Goal: Information Seeking & Learning: Learn about a topic

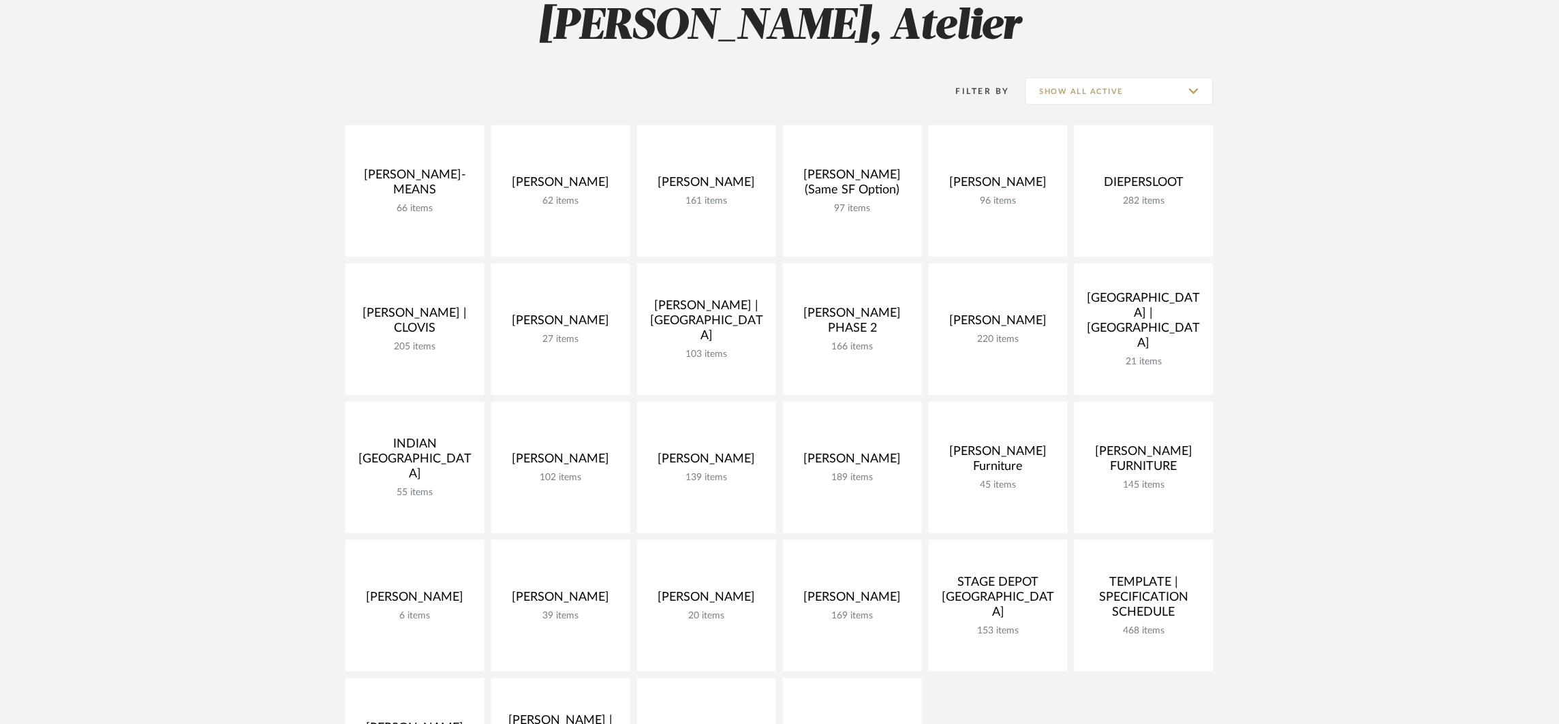
scroll to position [281, 0]
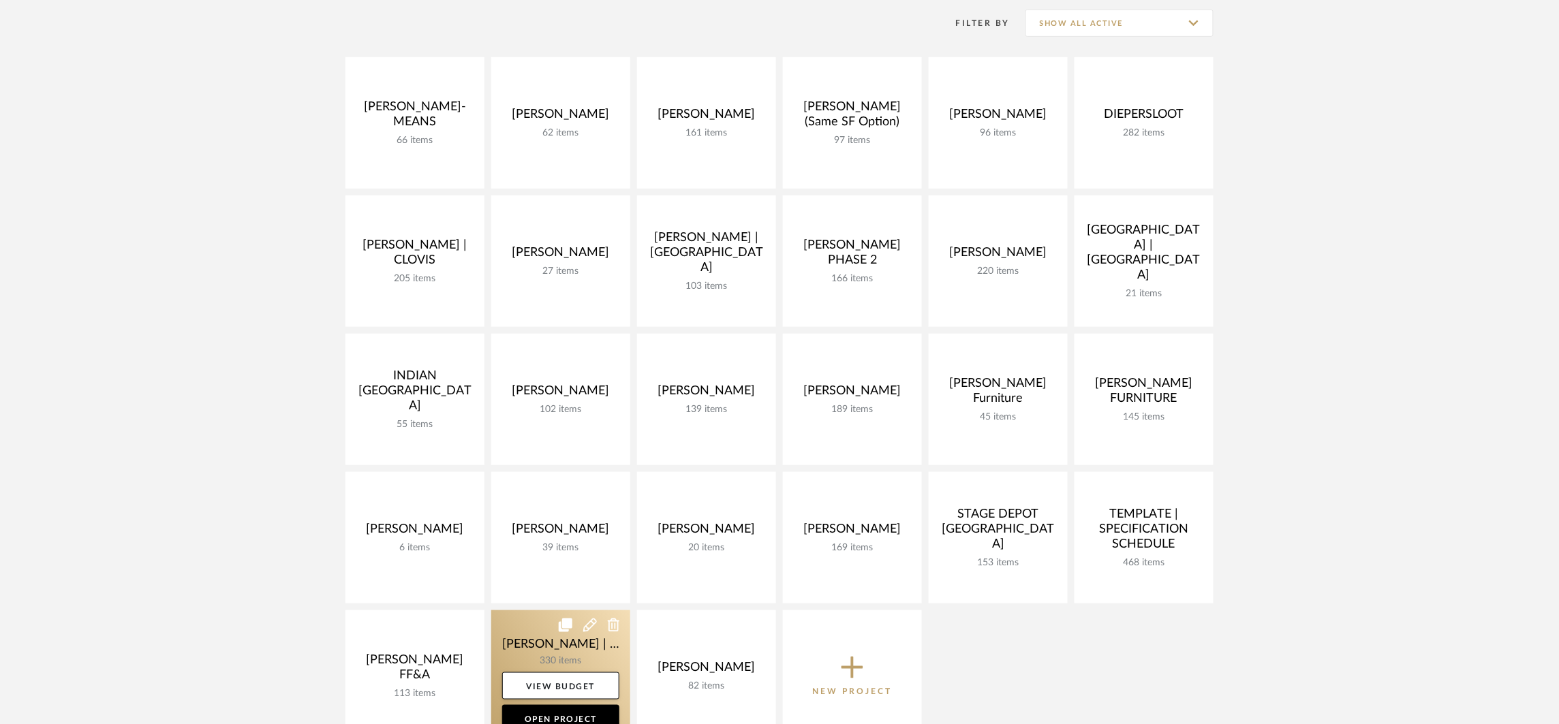
click at [537, 634] on link at bounding box center [560, 676] width 139 height 132
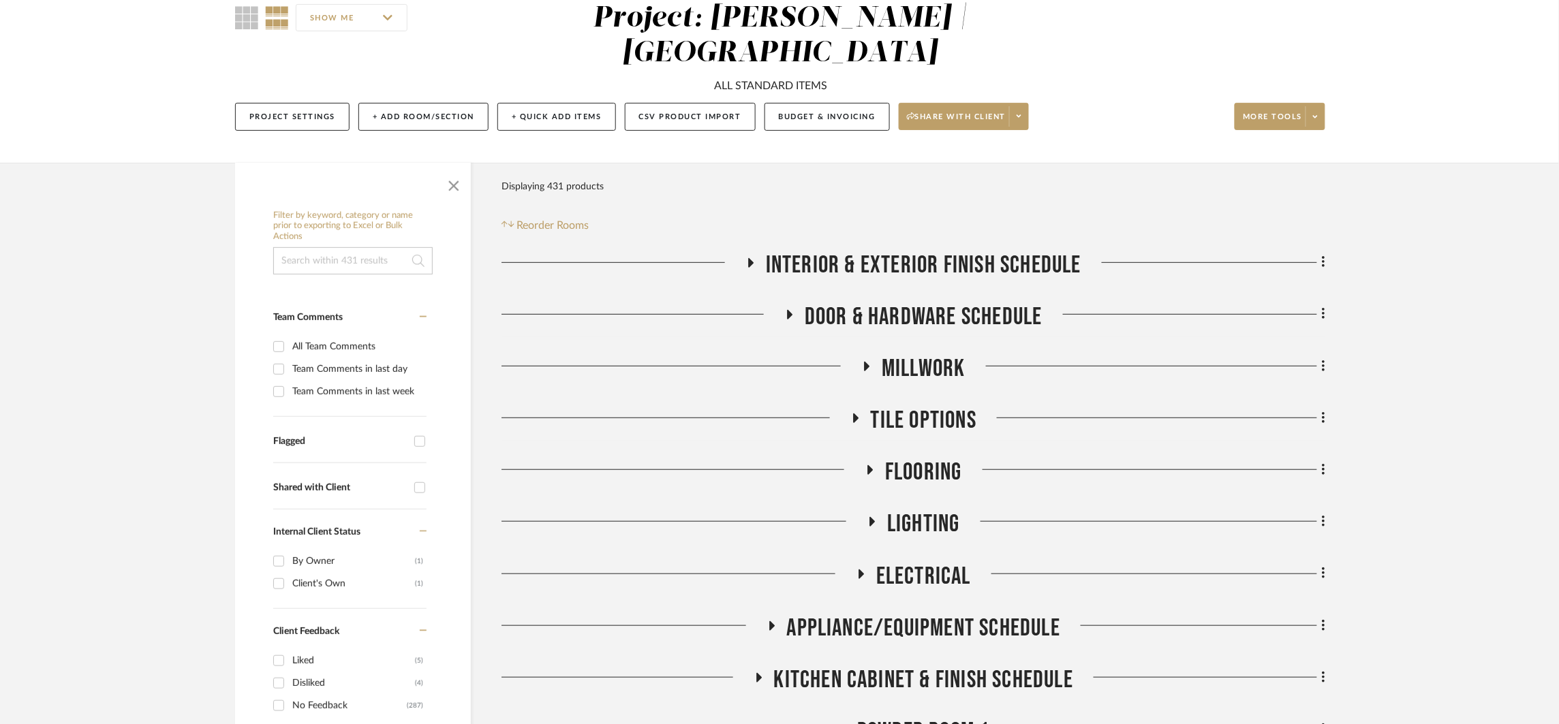
scroll to position [128, 0]
click at [942, 405] on span "Tile Options" at bounding box center [924, 419] width 106 height 29
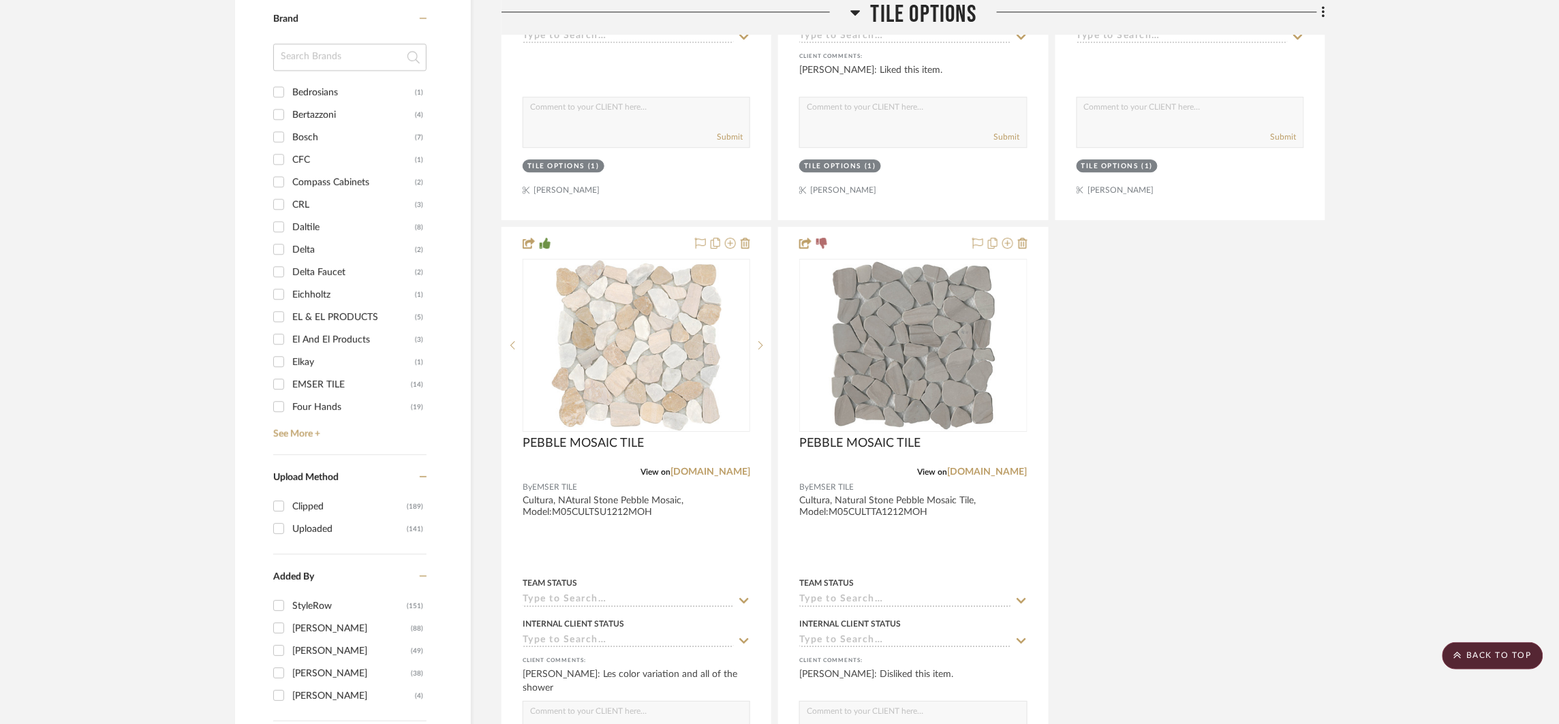
scroll to position [1705, 0]
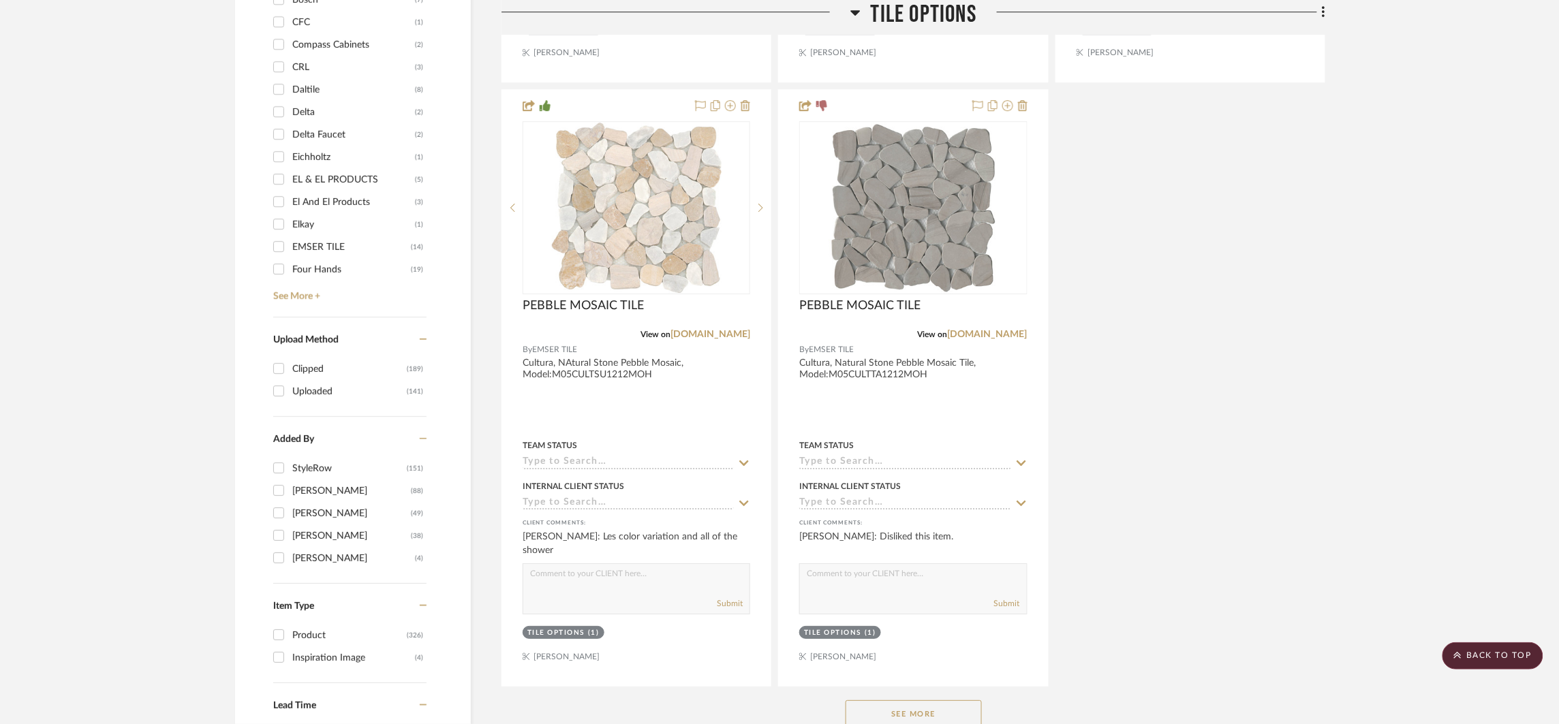
click at [884, 700] on button "See More" at bounding box center [914, 713] width 136 height 27
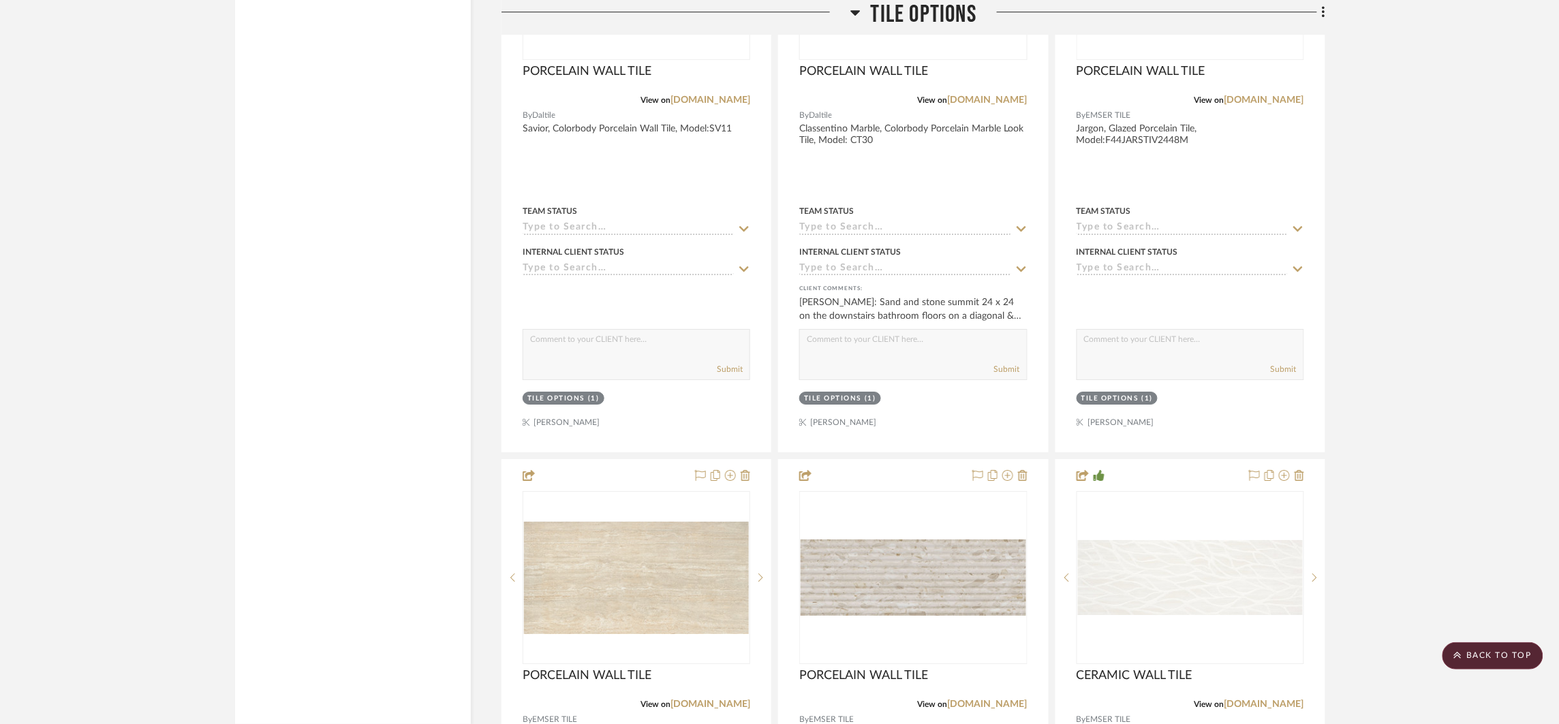
scroll to position [4042, 0]
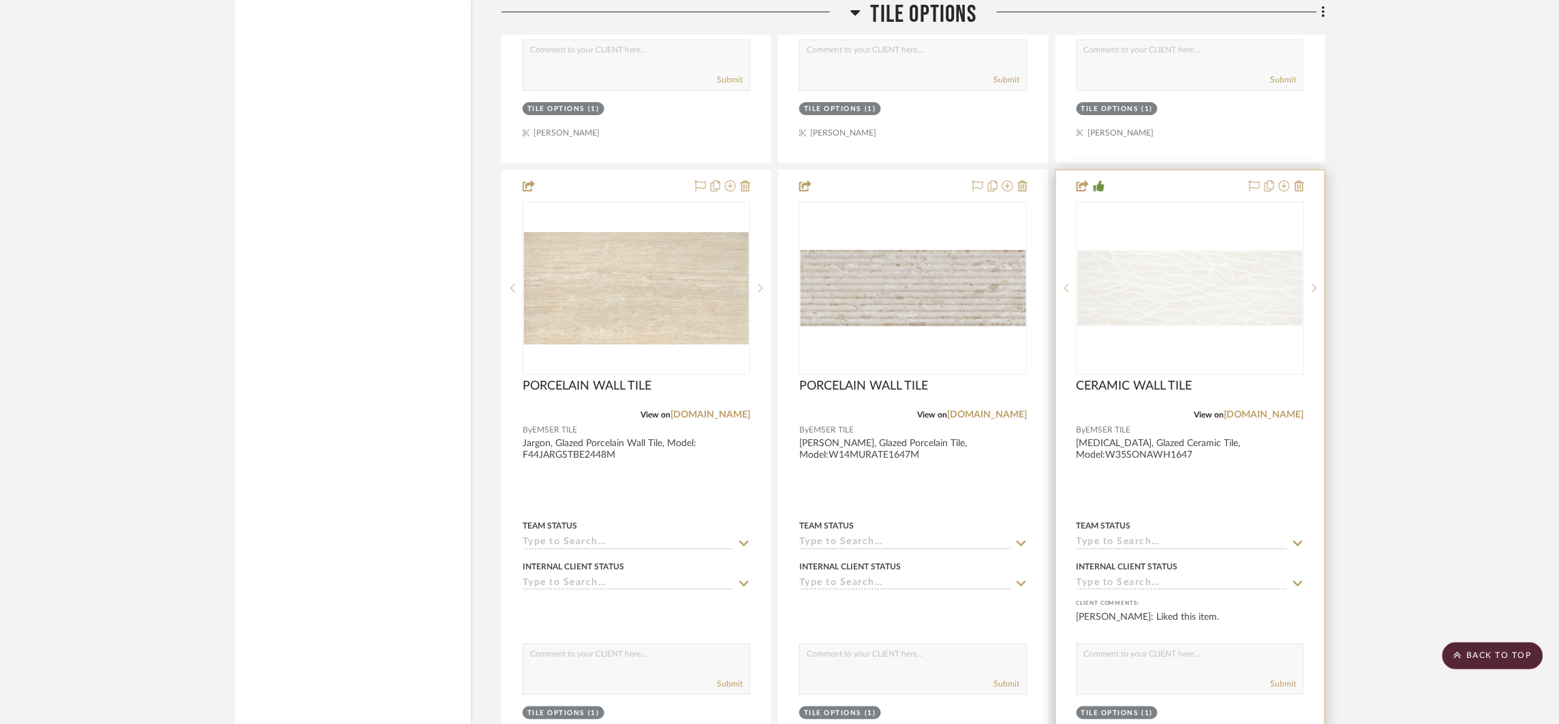
click at [1265, 438] on div at bounding box center [1190, 468] width 268 height 596
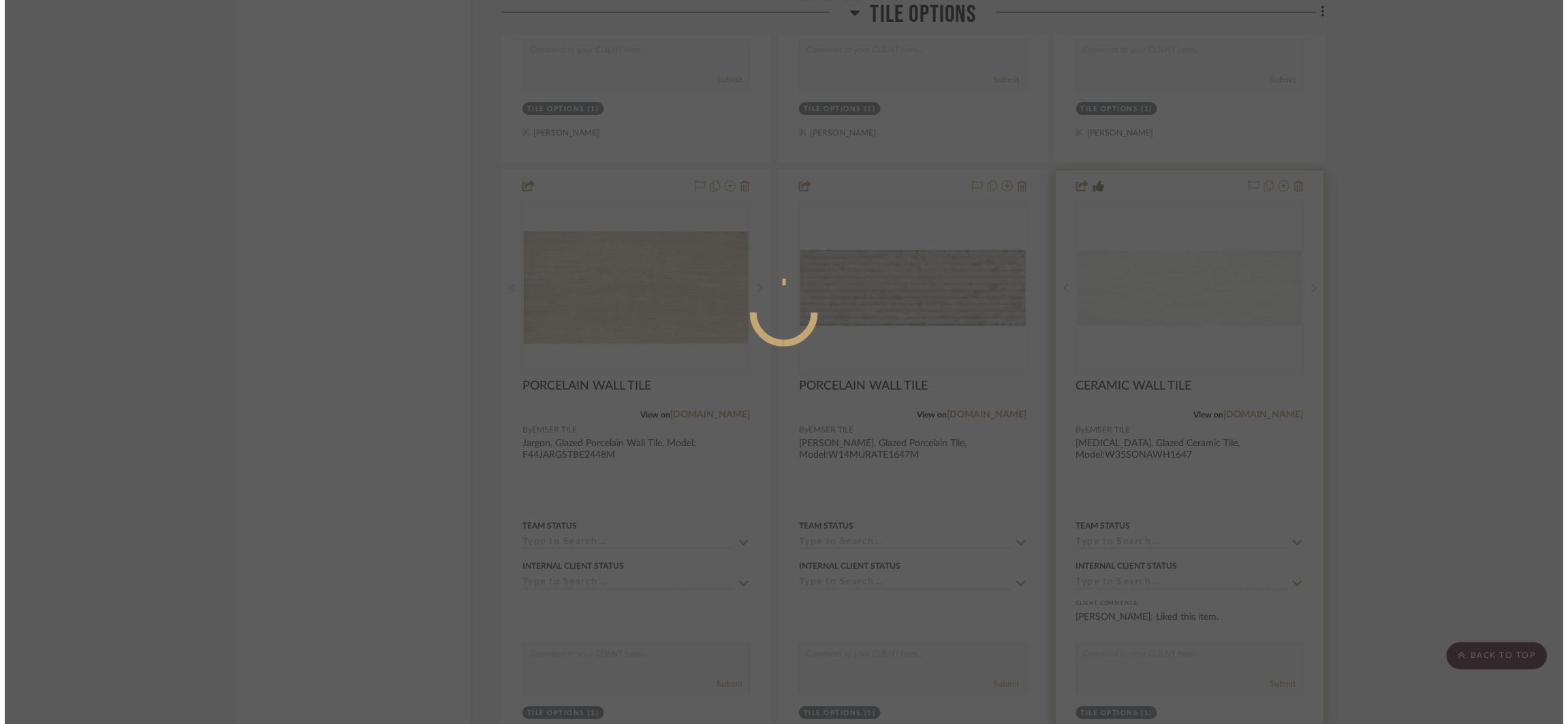
scroll to position [0, 0]
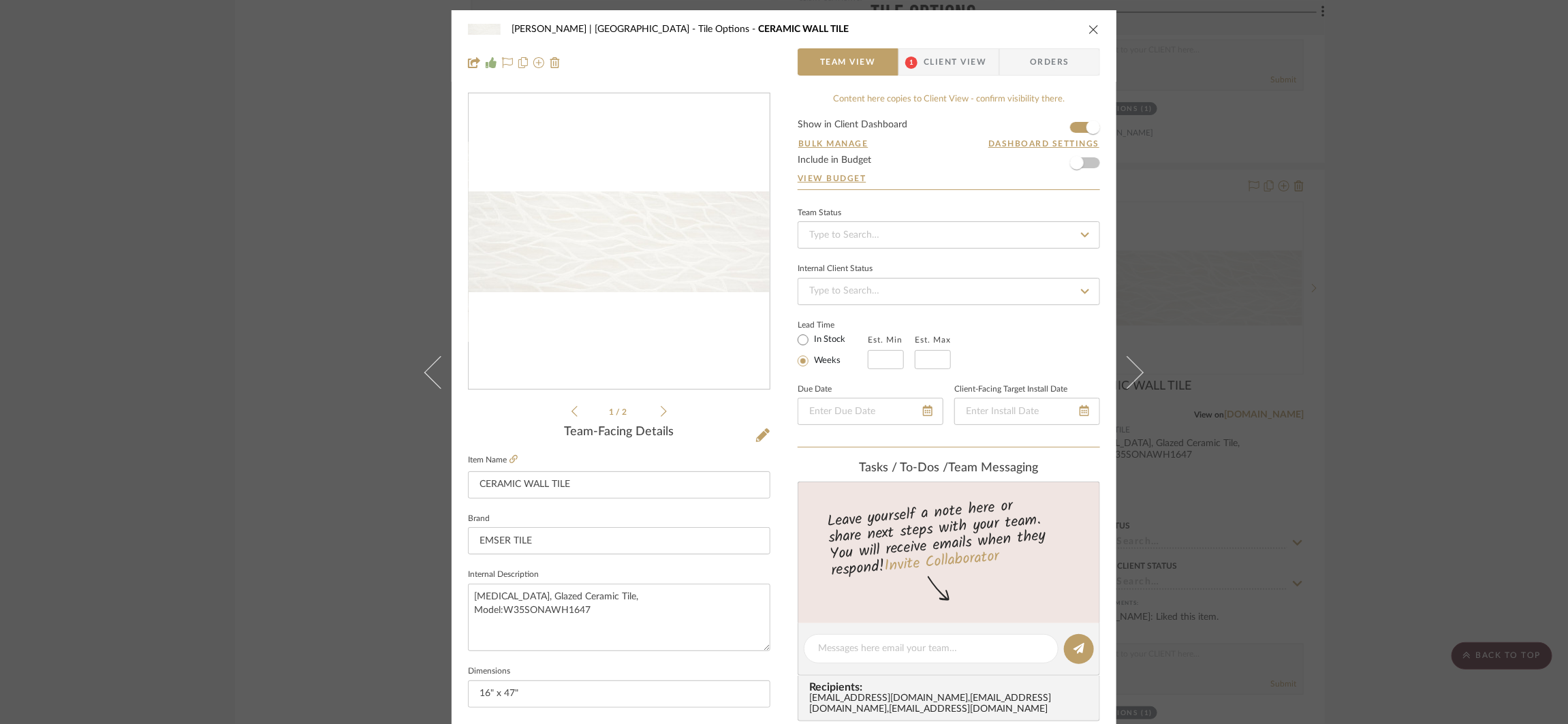
click at [662, 246] on img "0" at bounding box center [619, 241] width 301 height 100
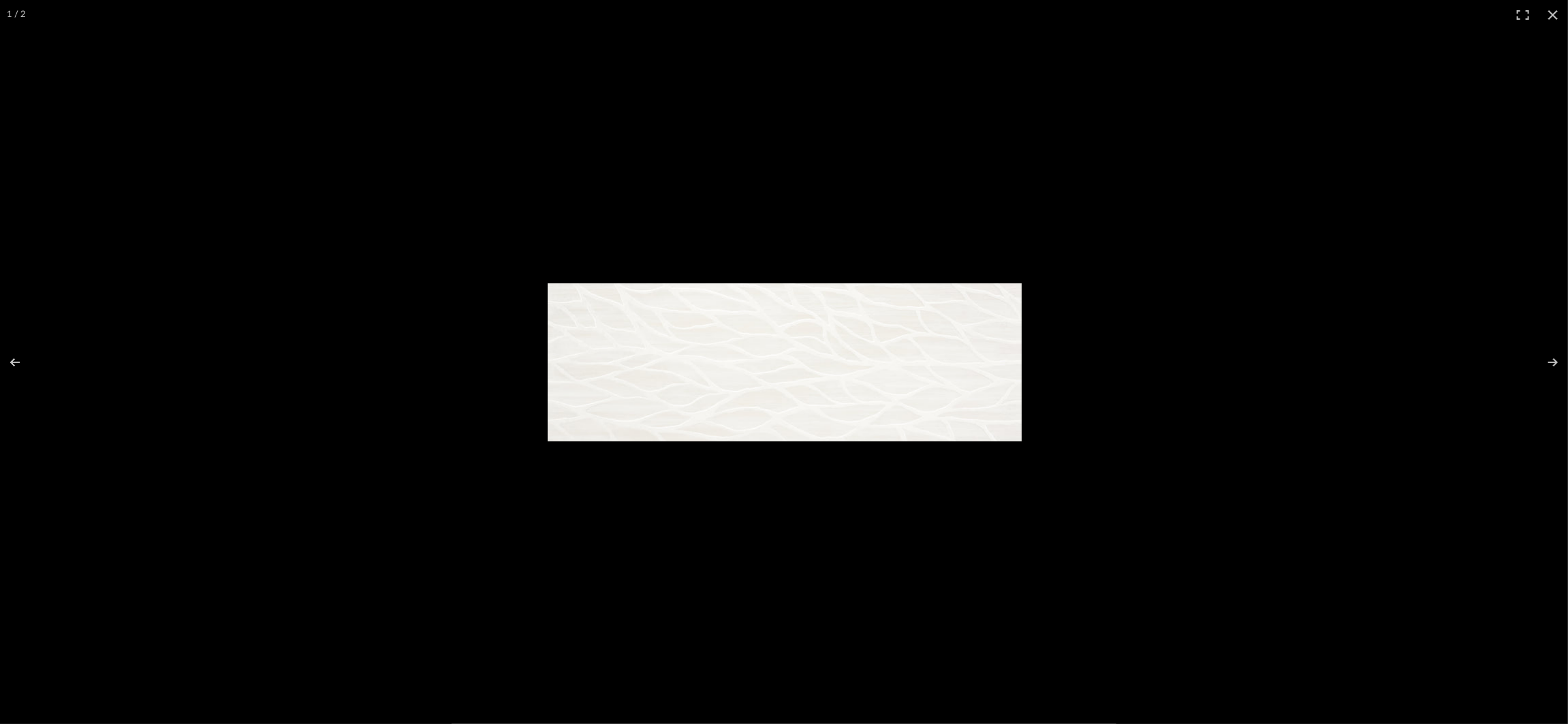
click at [668, 335] on img at bounding box center [785, 362] width 474 height 158
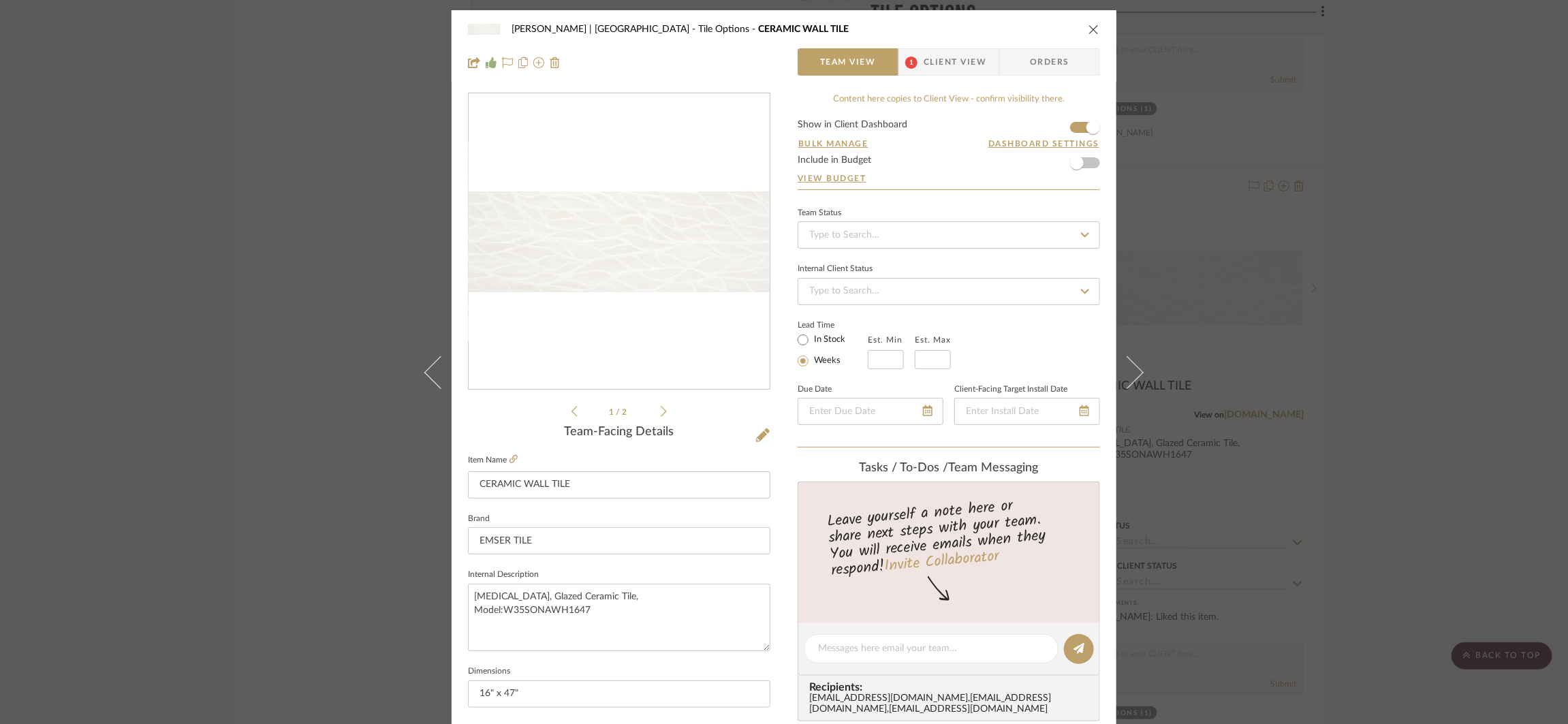
click at [675, 281] on img "0" at bounding box center [619, 241] width 301 height 100
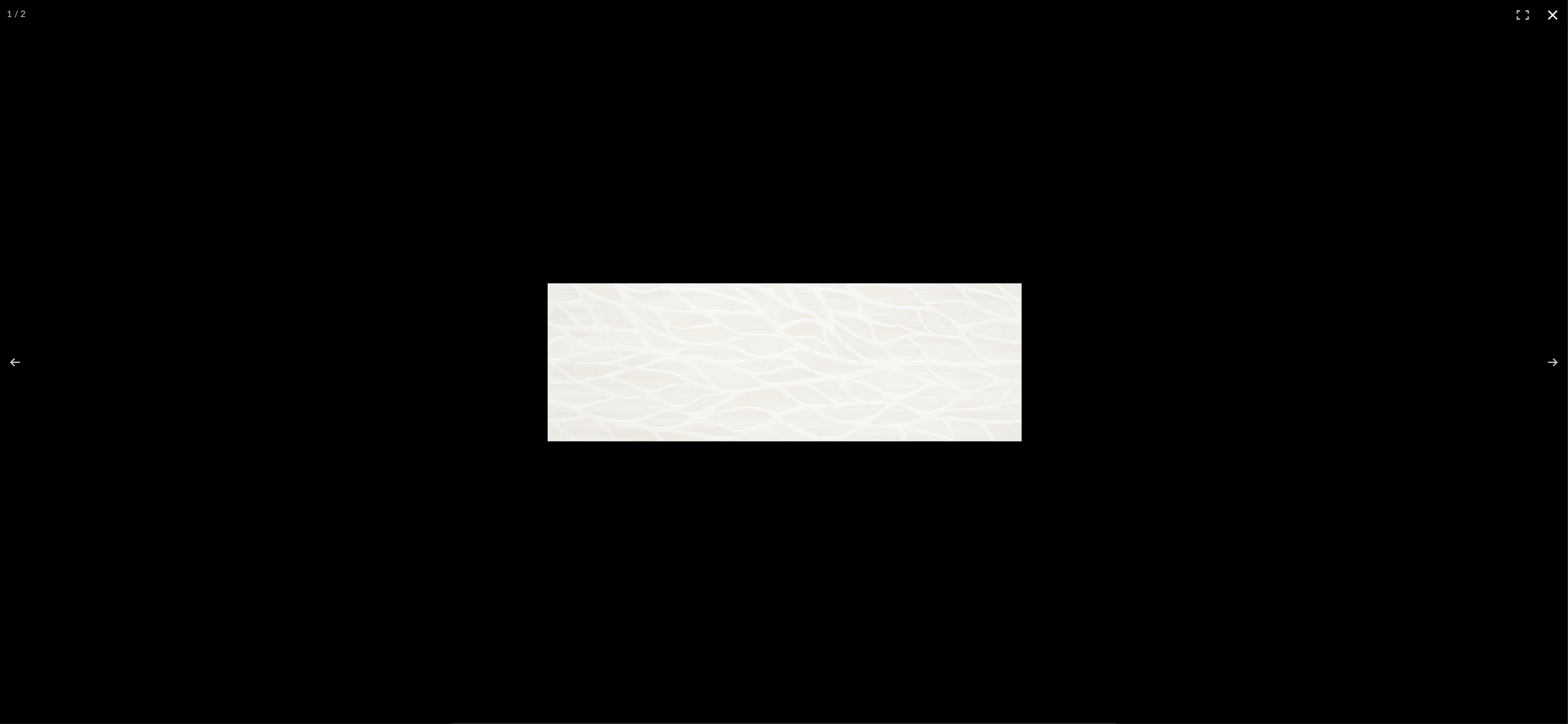
click at [908, 222] on div at bounding box center [784, 362] width 1568 height 724
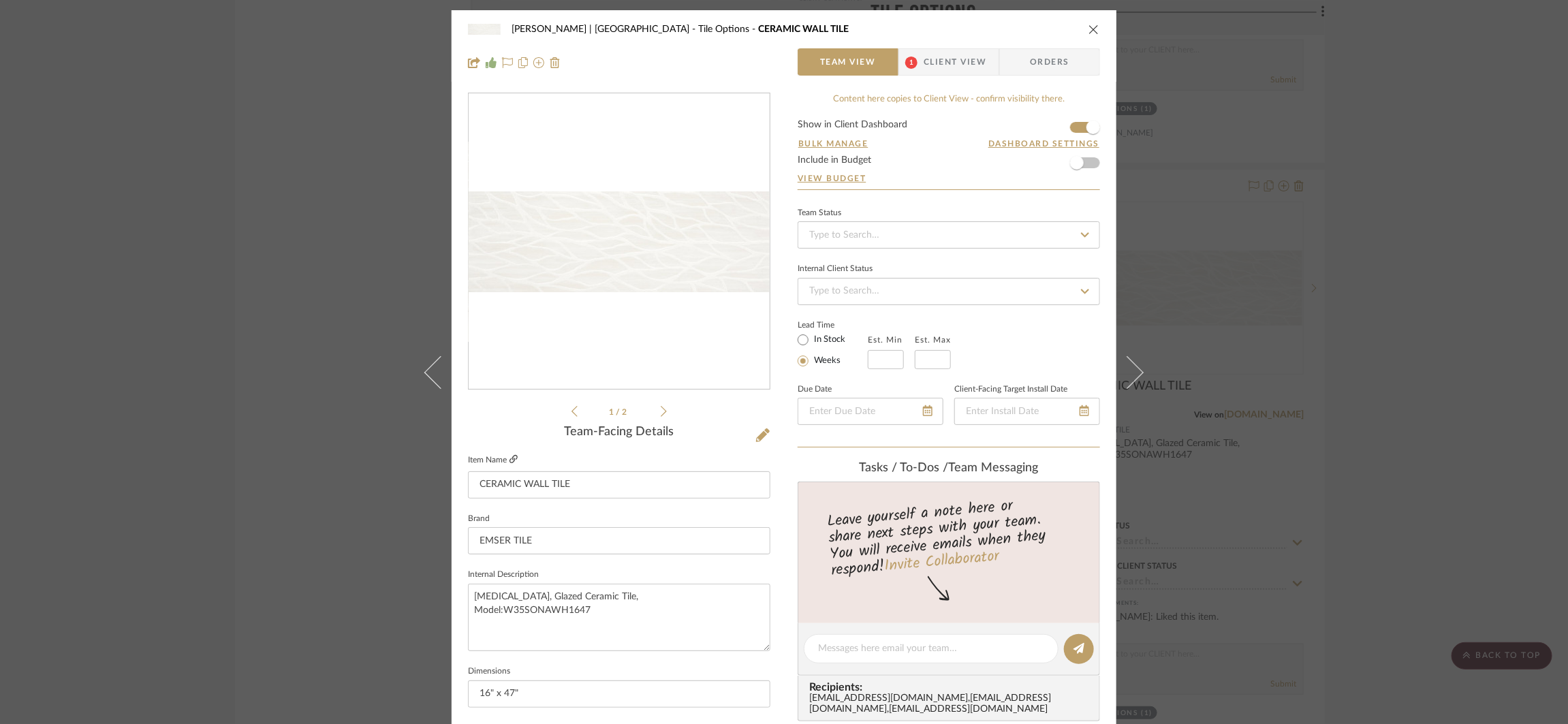
click at [510, 463] on icon at bounding box center [514, 459] width 8 height 8
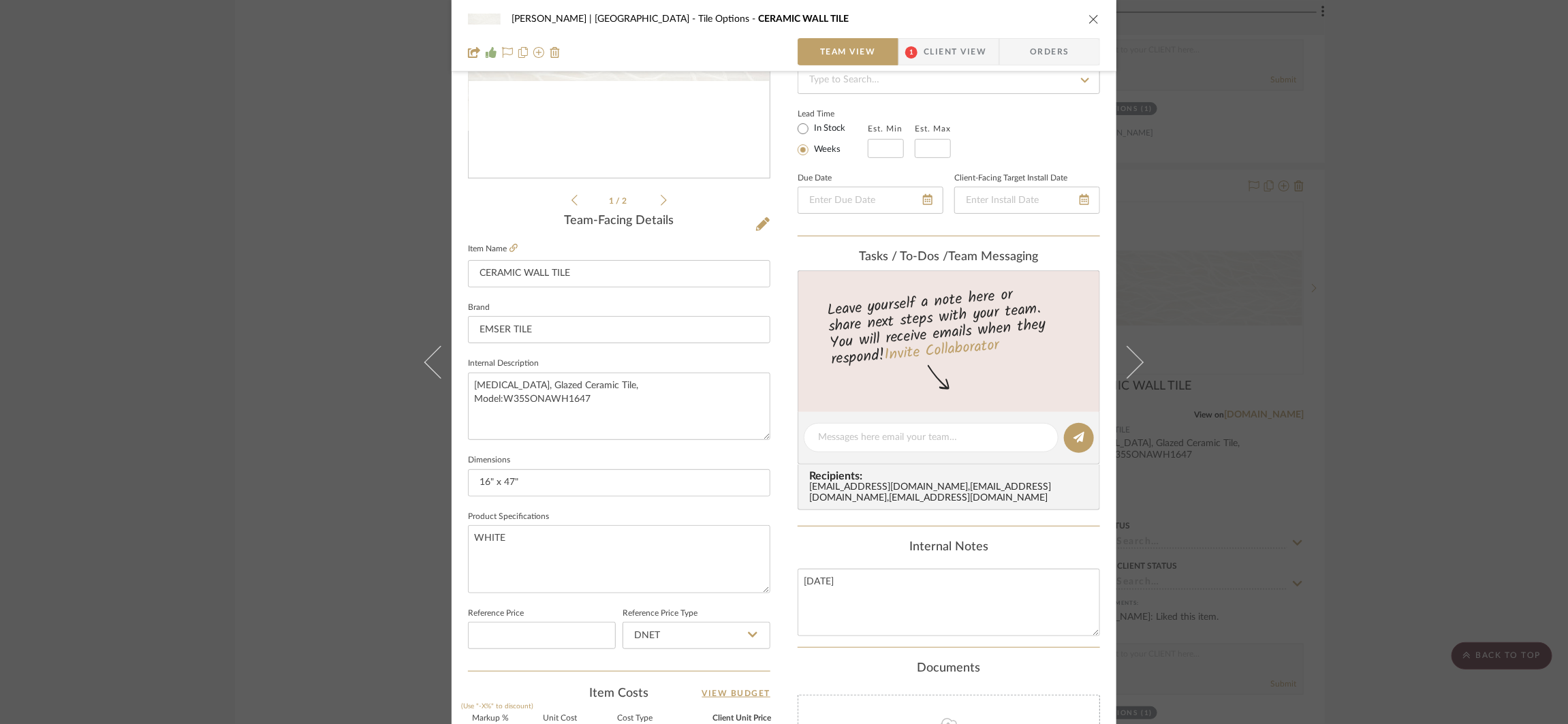
scroll to position [296, 0]
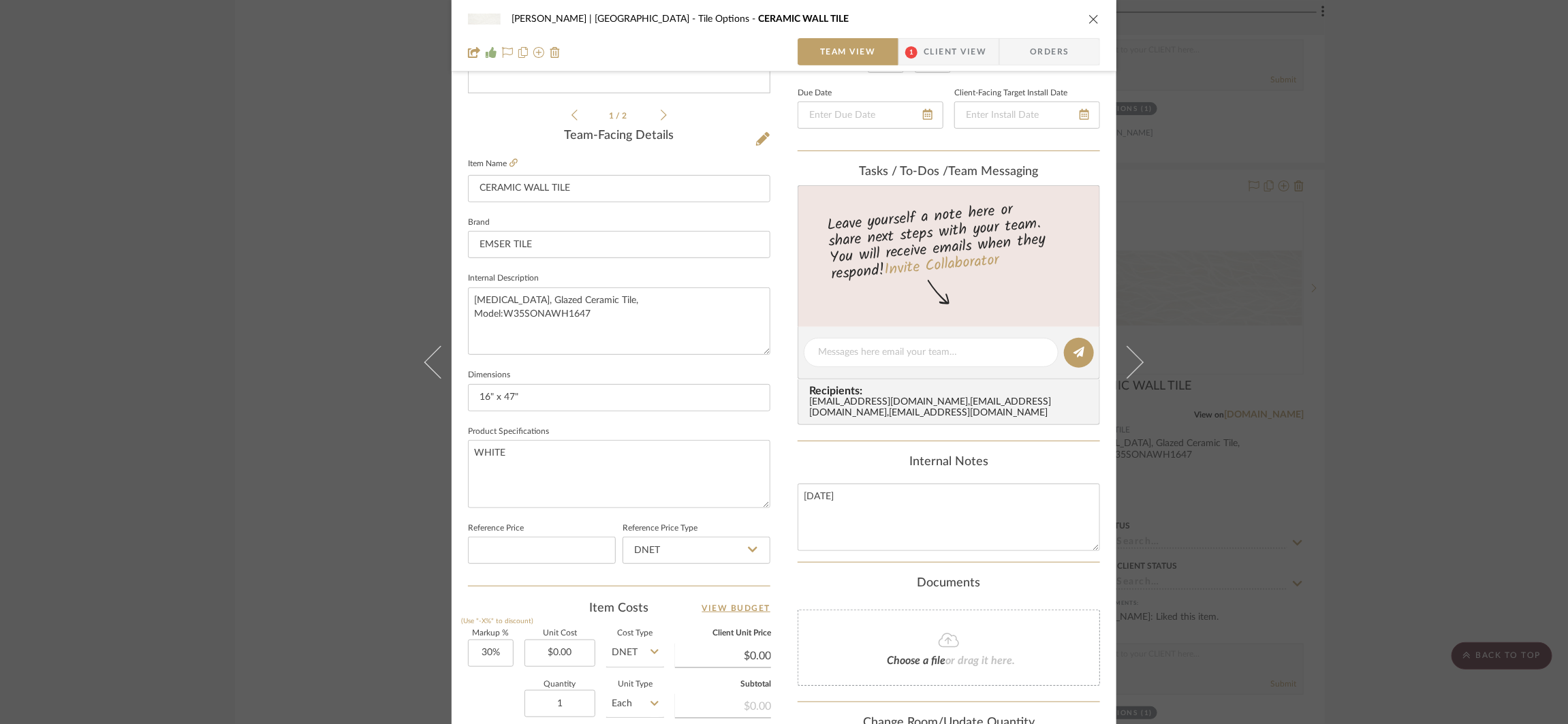
click at [1364, 210] on div "VENTRESCA | MORRO BAY Tile Options CERAMIC WALL TILE Team View 1 Client View Or…" at bounding box center [784, 362] width 1568 height 724
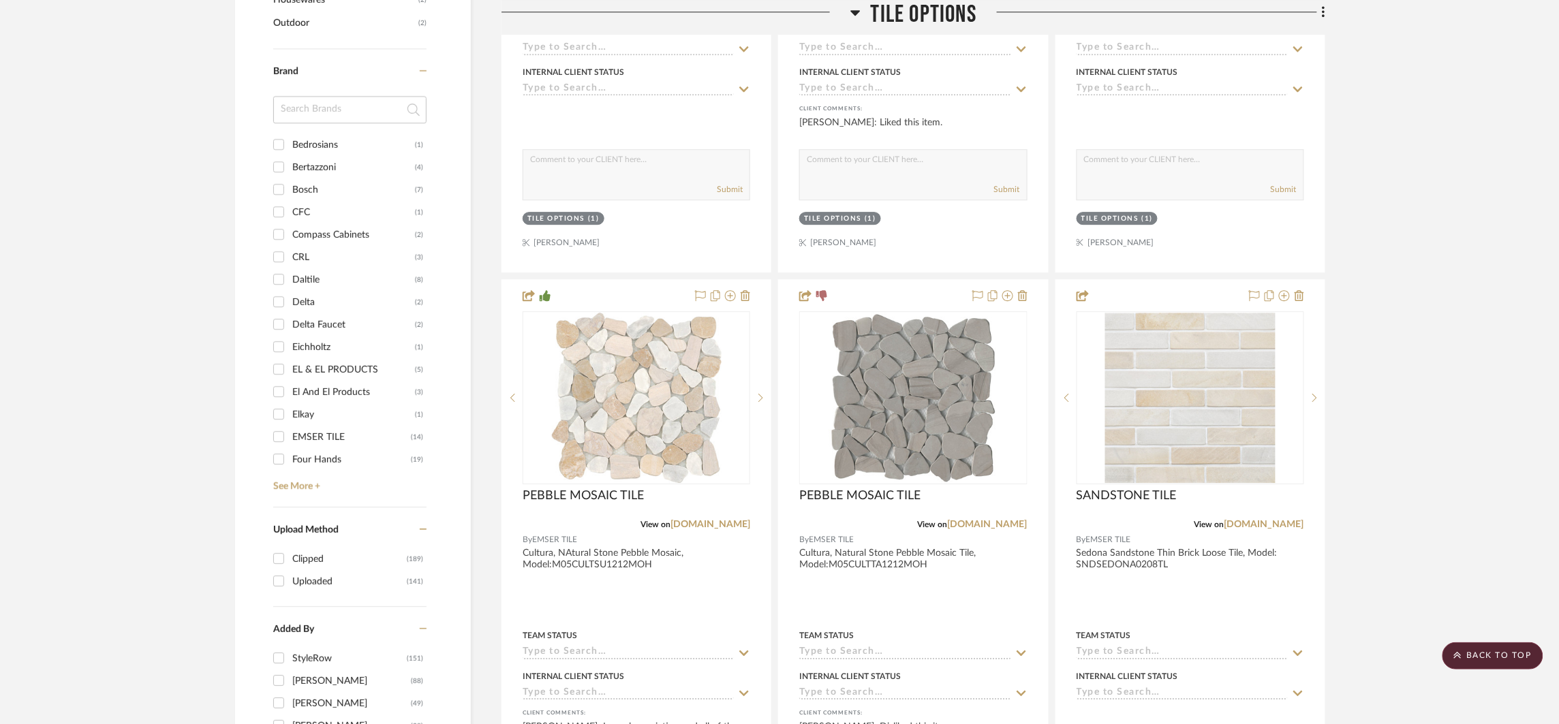
scroll to position [1533, 0]
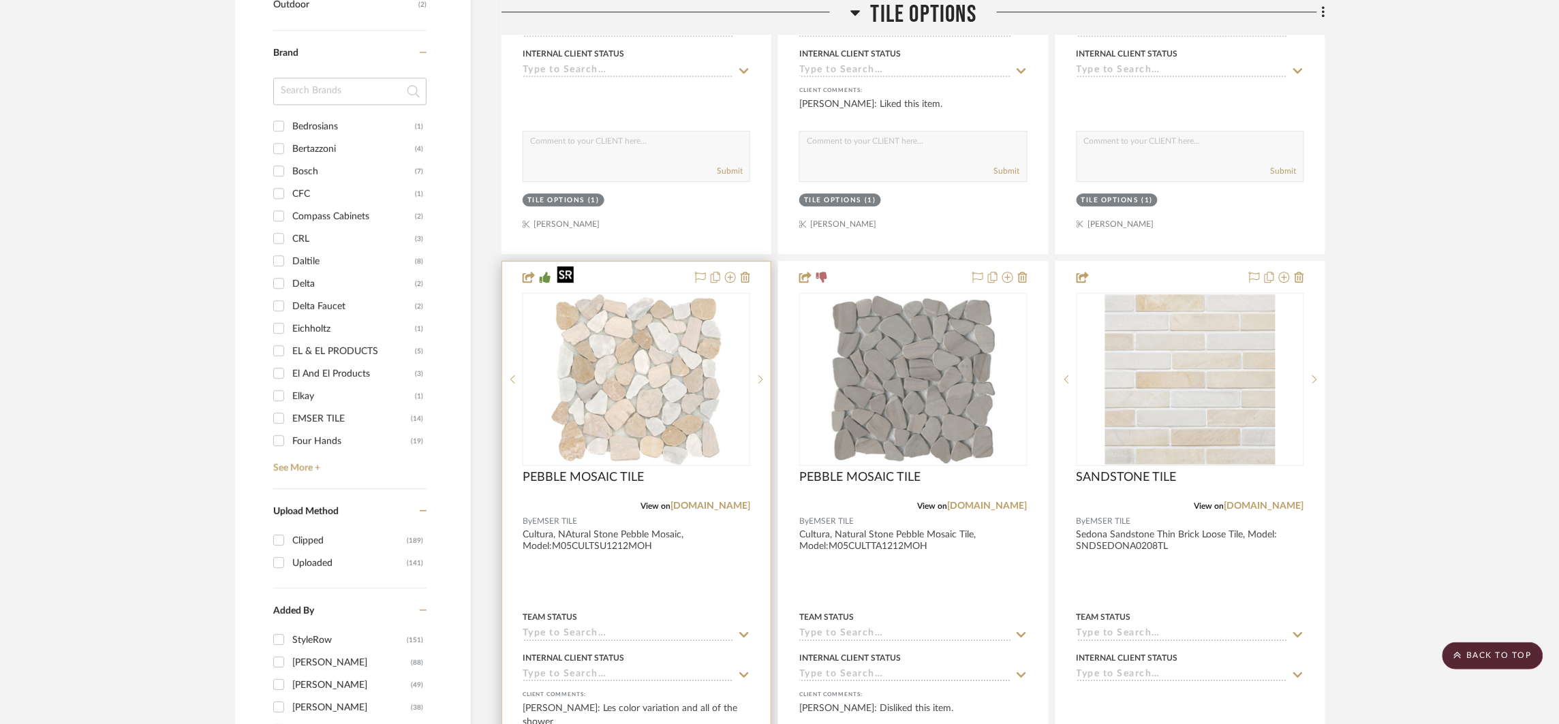
click at [0, 0] on img at bounding box center [0, 0] width 0 height 0
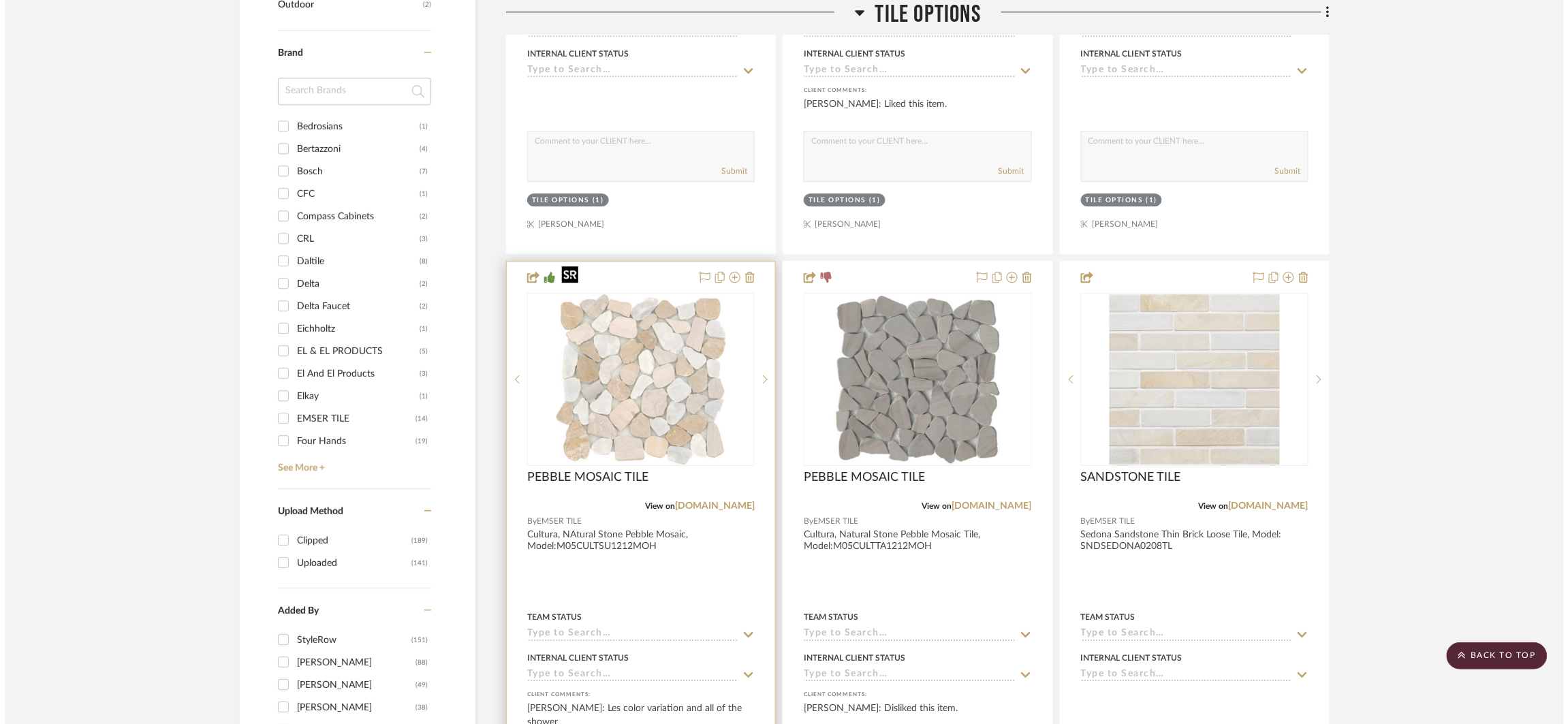
scroll to position [0, 0]
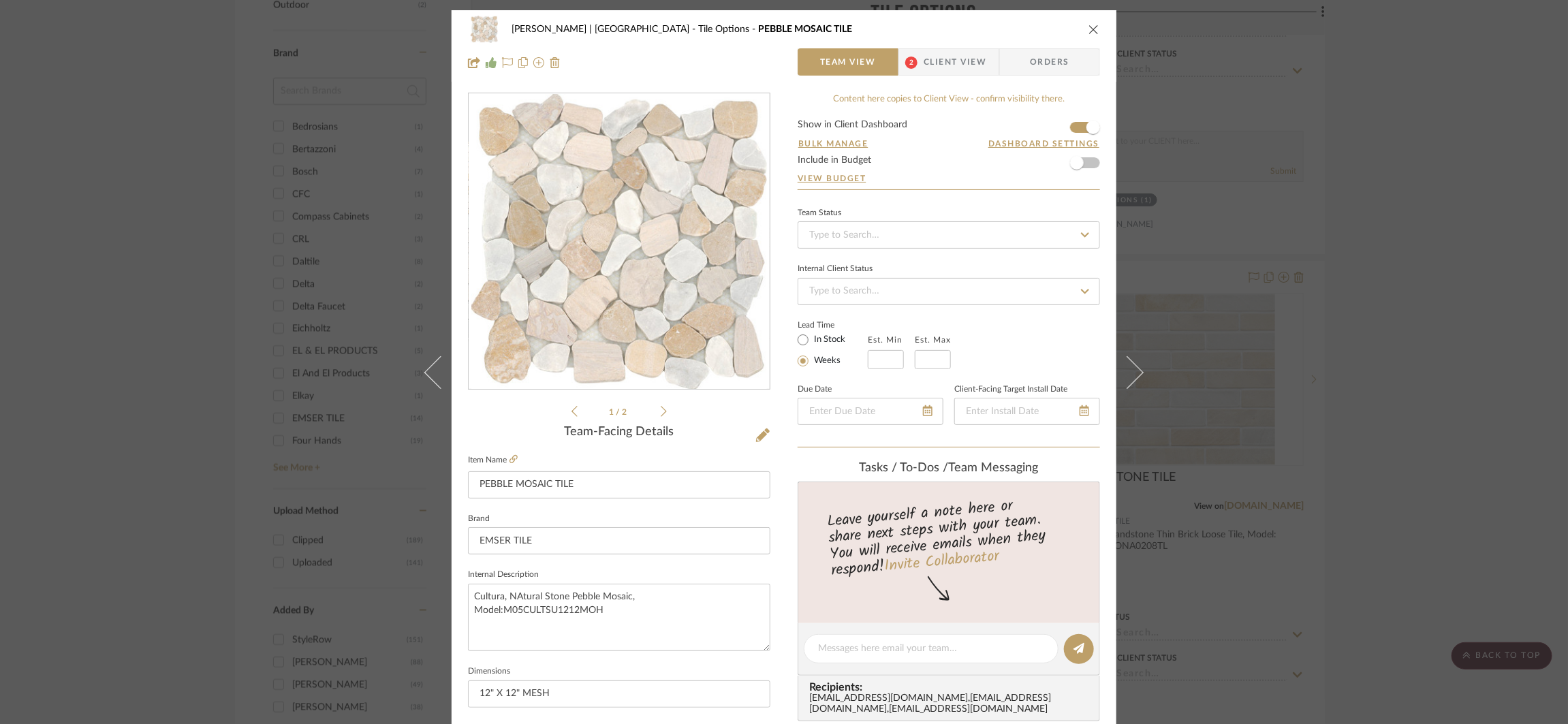
click at [632, 300] on img "0" at bounding box center [618, 242] width 295 height 296
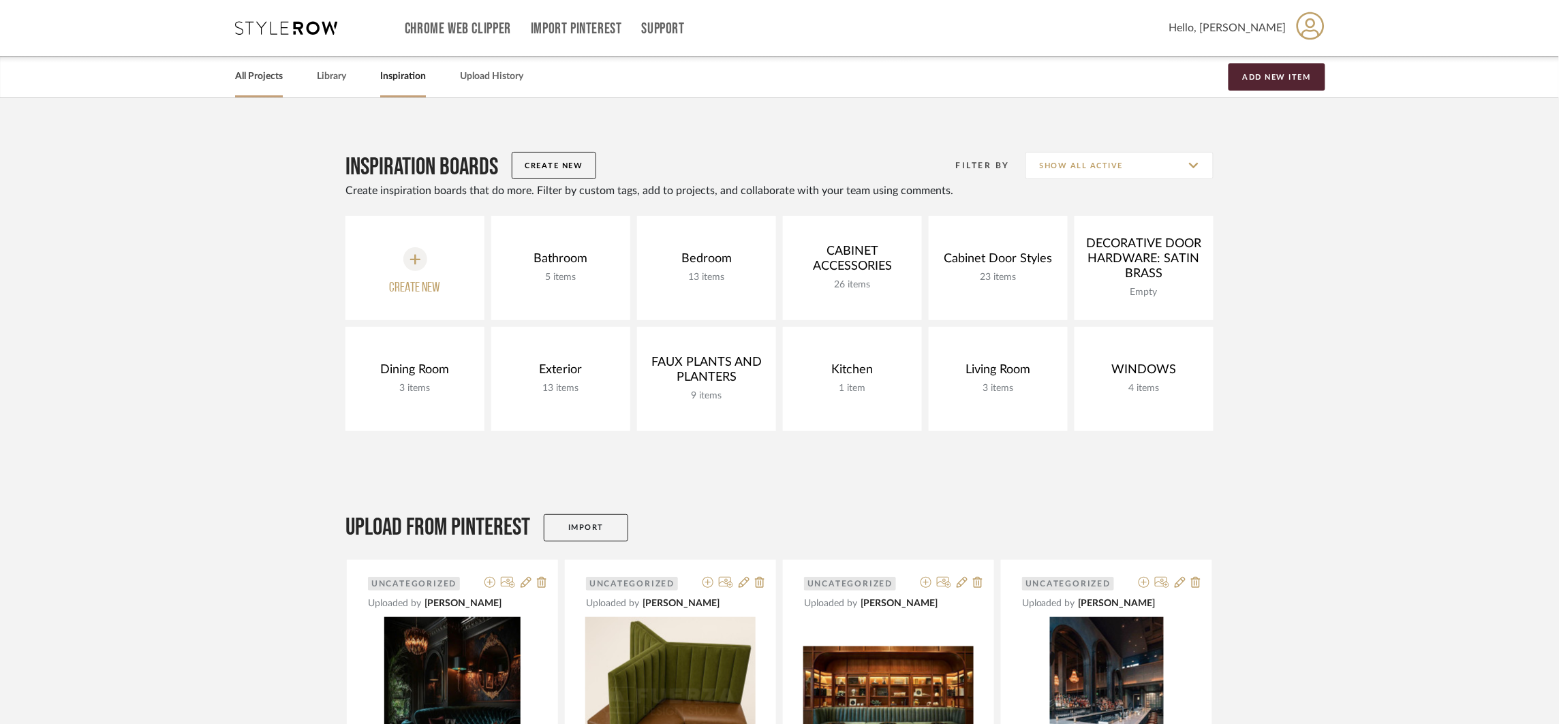
click at [268, 76] on link "All Projects" at bounding box center [259, 76] width 48 height 18
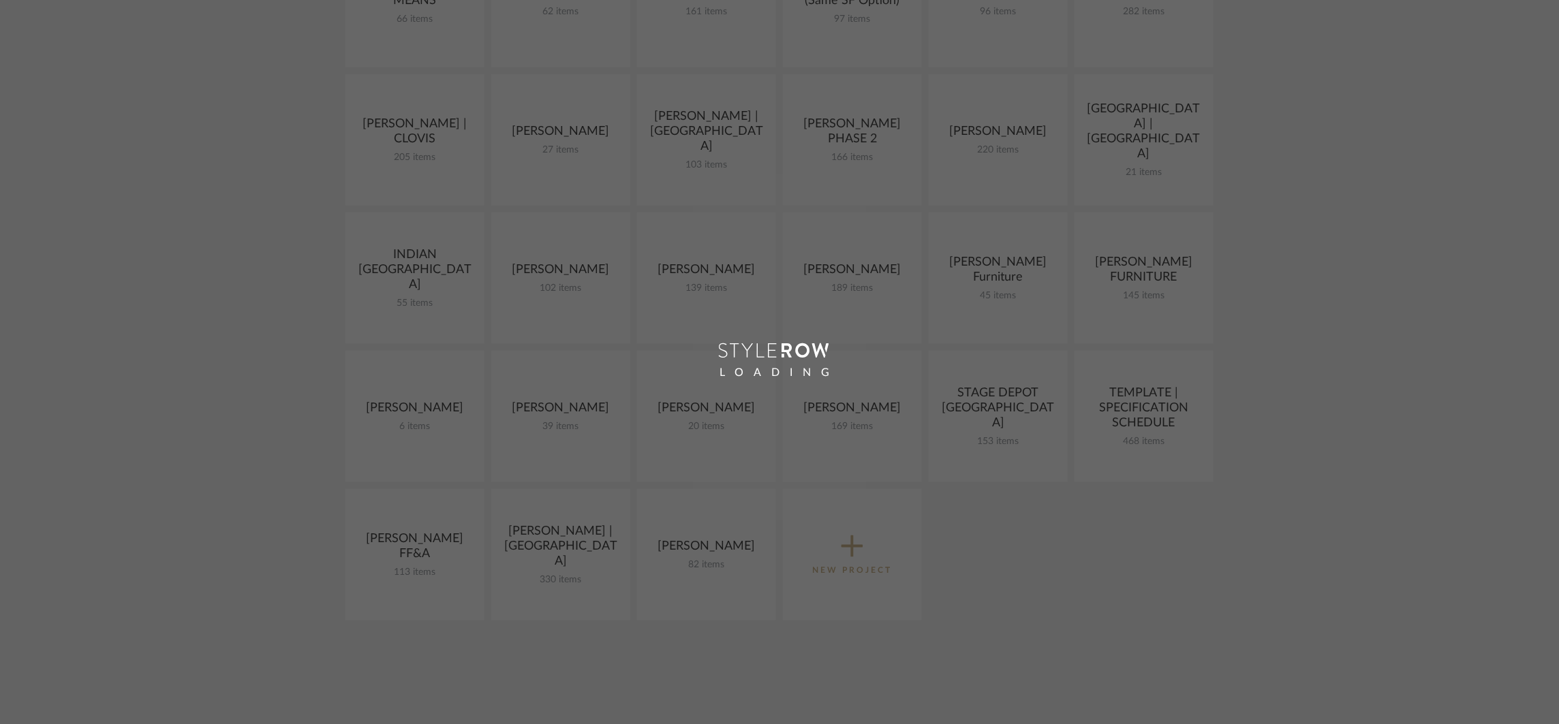
scroll to position [513, 0]
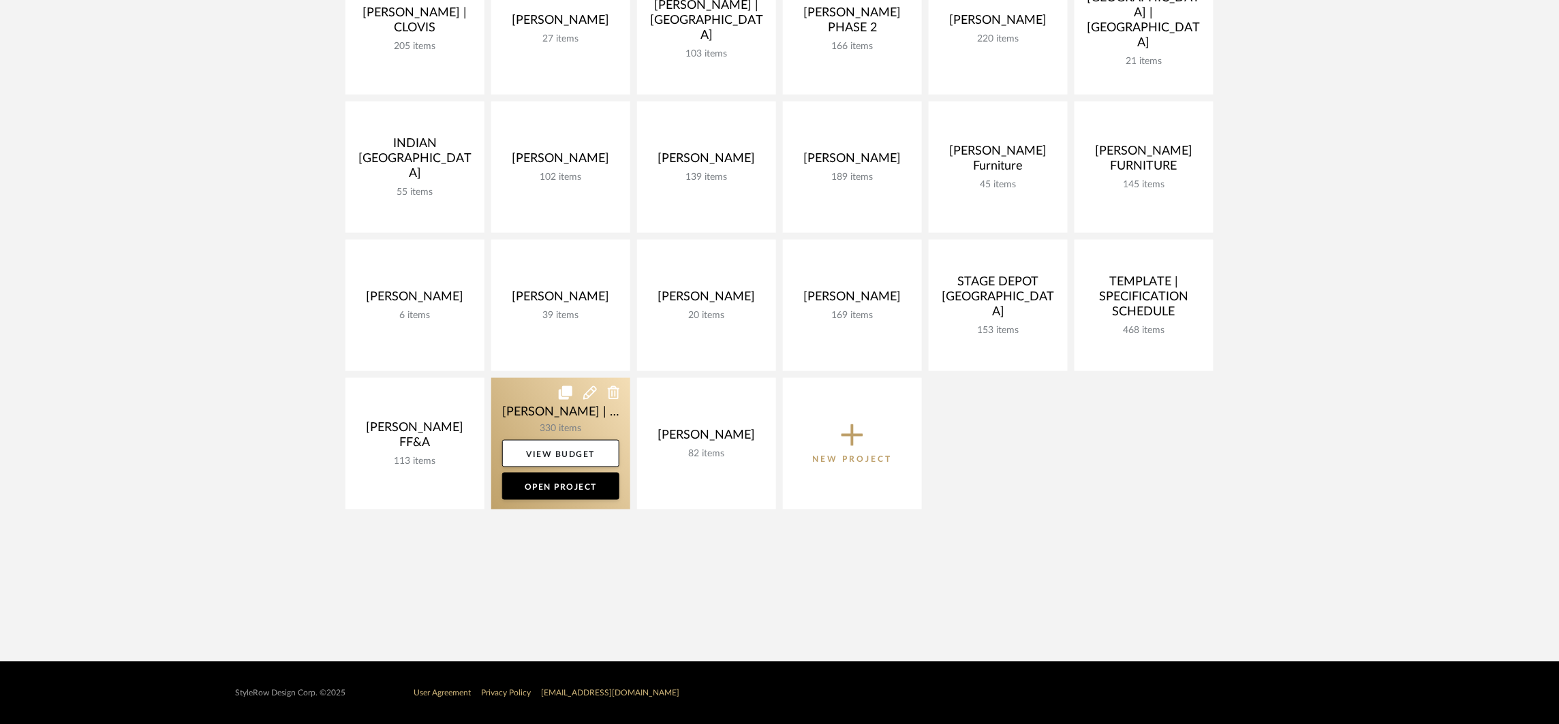
click at [588, 409] on link at bounding box center [560, 444] width 139 height 132
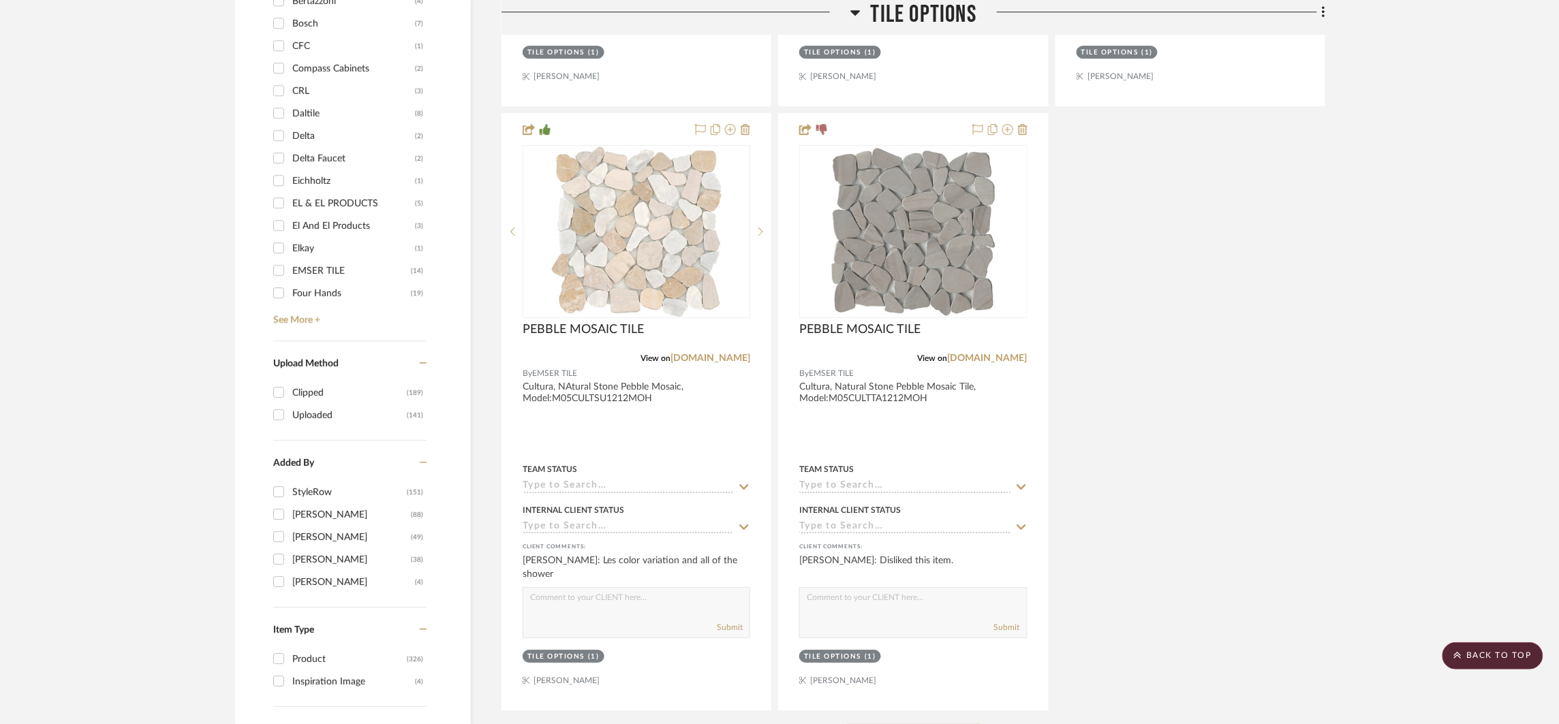
scroll to position [1693, 0]
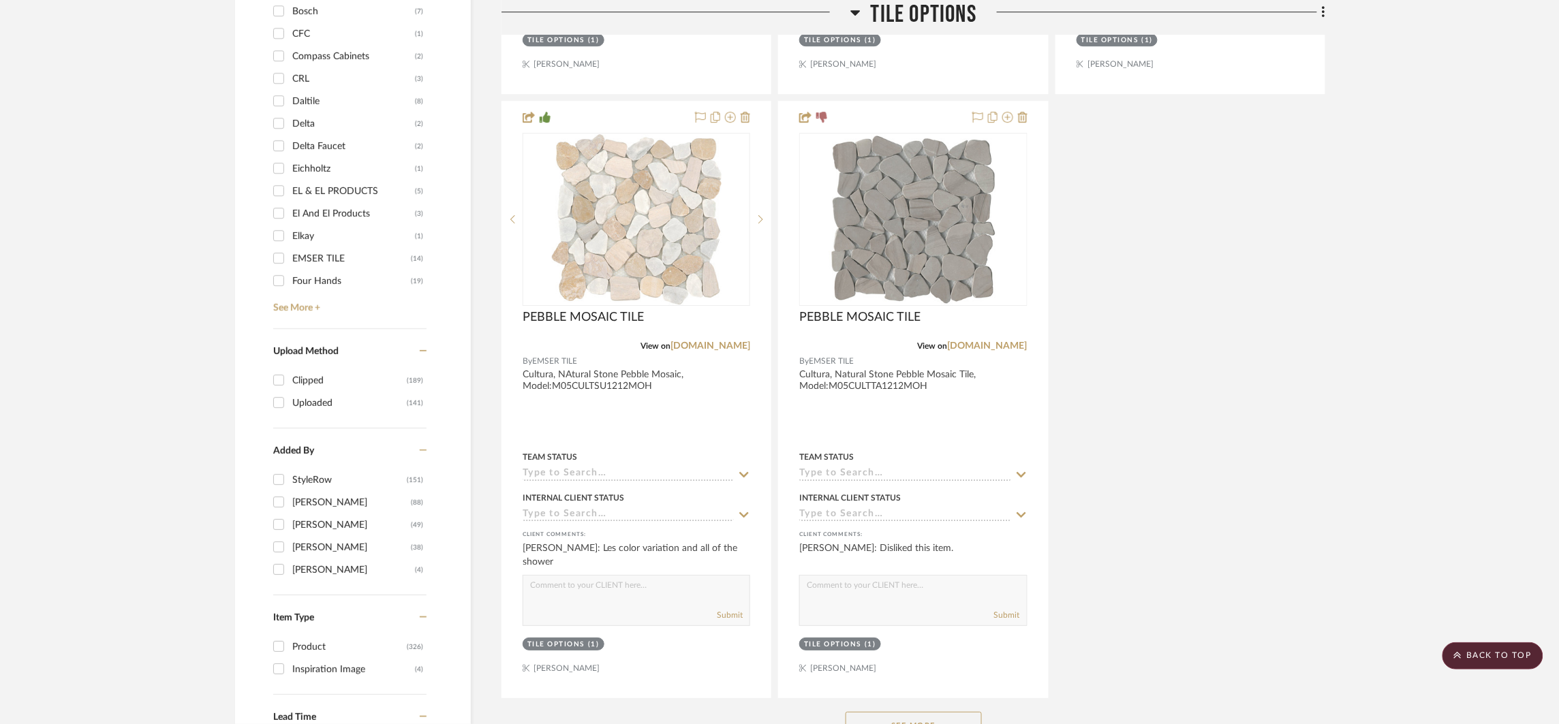
click at [914, 712] on div "See More" at bounding box center [913, 725] width 824 height 55
click at [914, 712] on button "See More" at bounding box center [914, 725] width 136 height 27
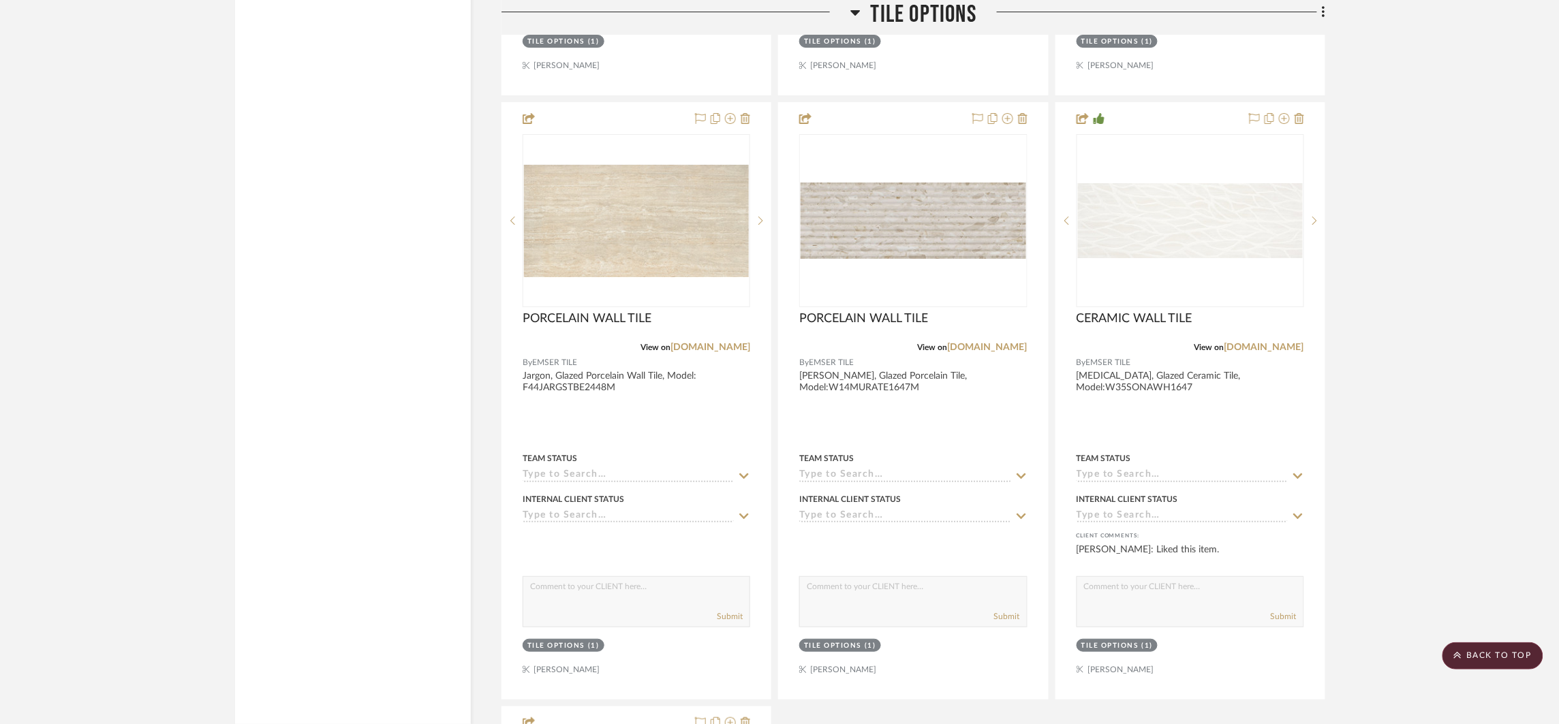
scroll to position [4157, 0]
